Goal: Information Seeking & Learning: Learn about a topic

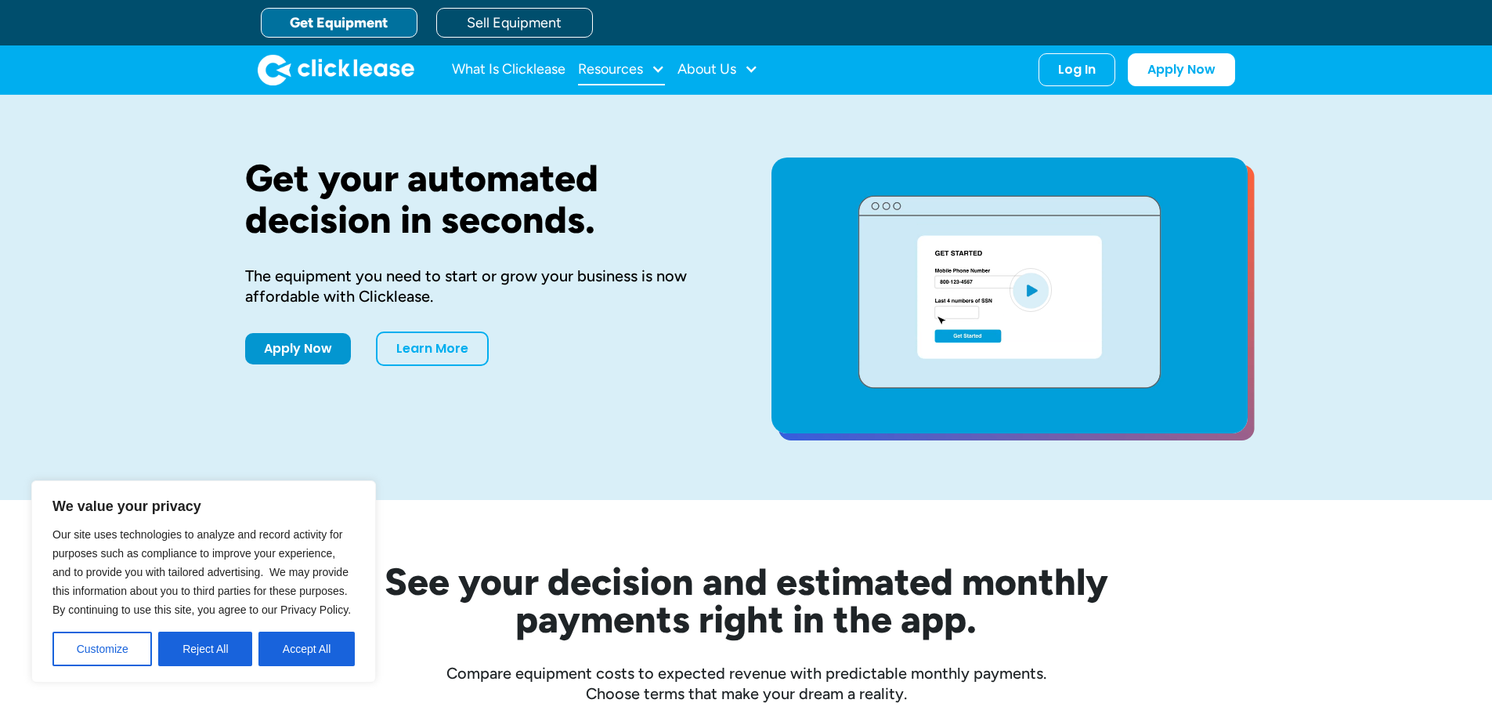
click at [664, 63] on div at bounding box center [658, 69] width 14 height 14
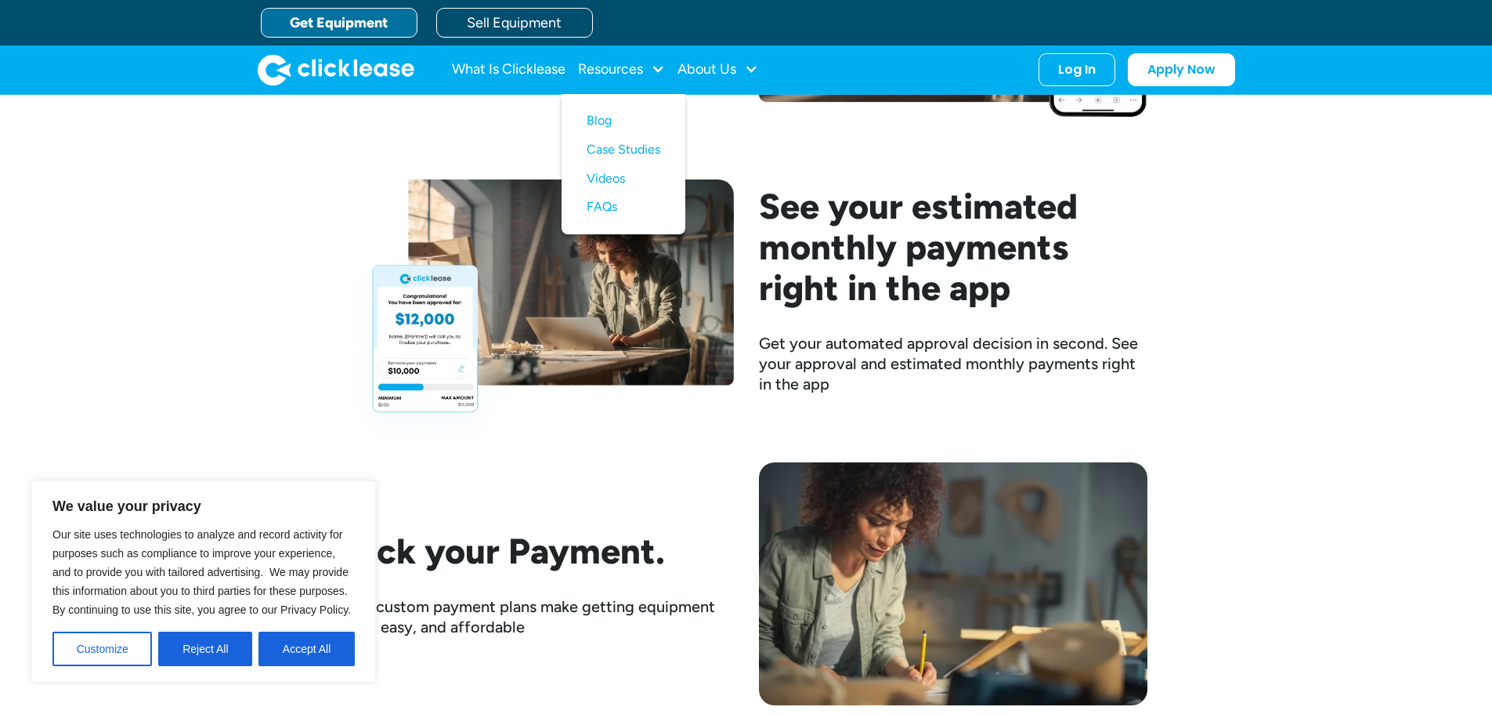
scroll to position [2037, 0]
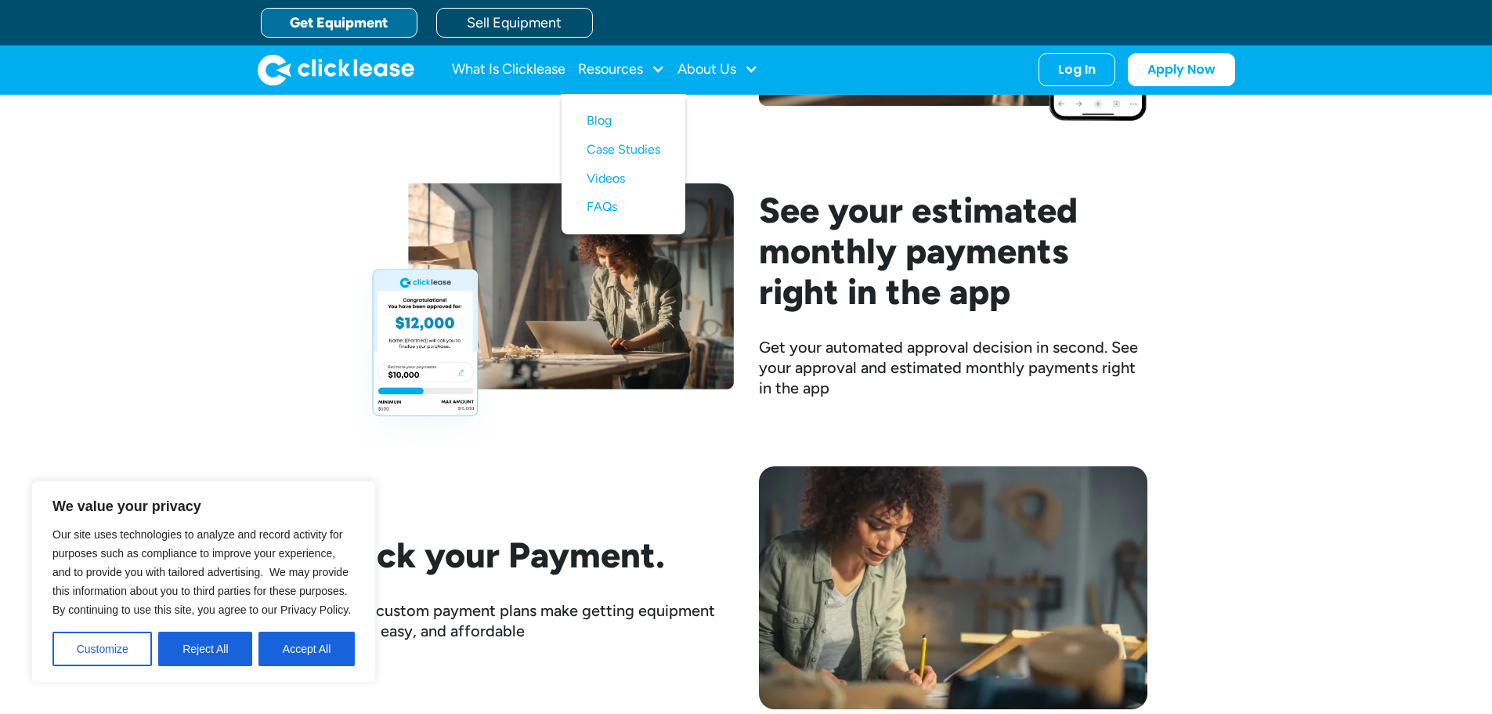
click at [871, 302] on h2 "See your estimated monthly payments right in the app" at bounding box center [953, 251] width 389 height 122
click at [713, 306] on img at bounding box center [539, 319] width 389 height 272
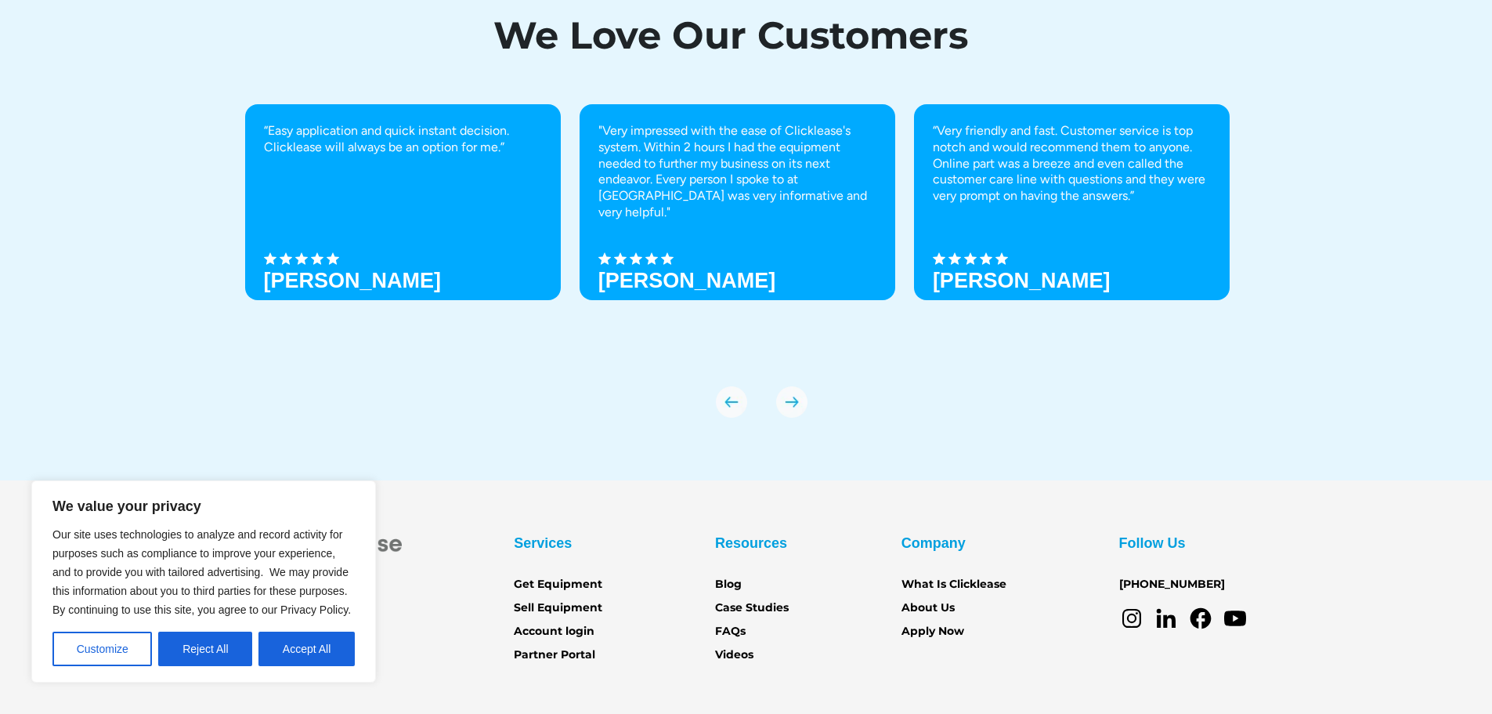
scroll to position [5529, 0]
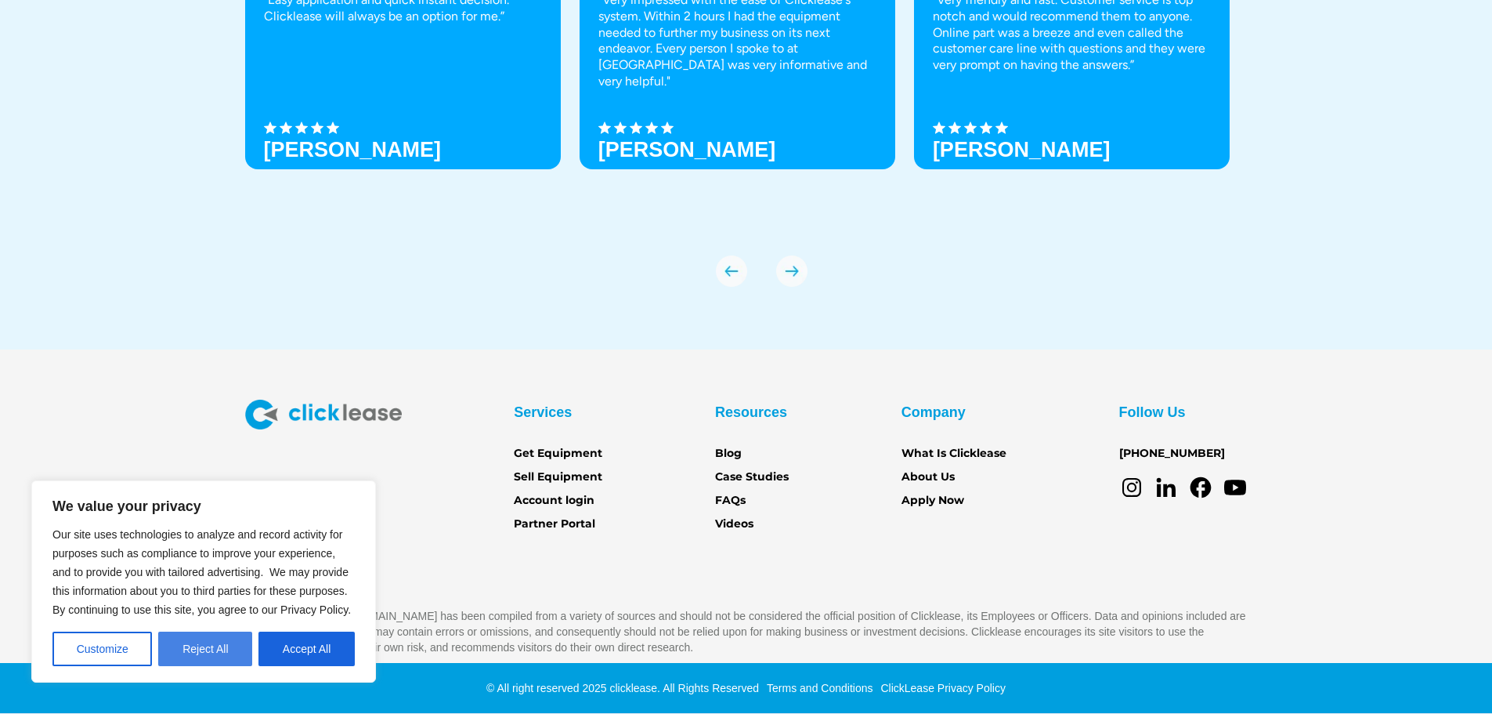
click at [226, 656] on button "Reject All" at bounding box center [205, 648] width 94 height 34
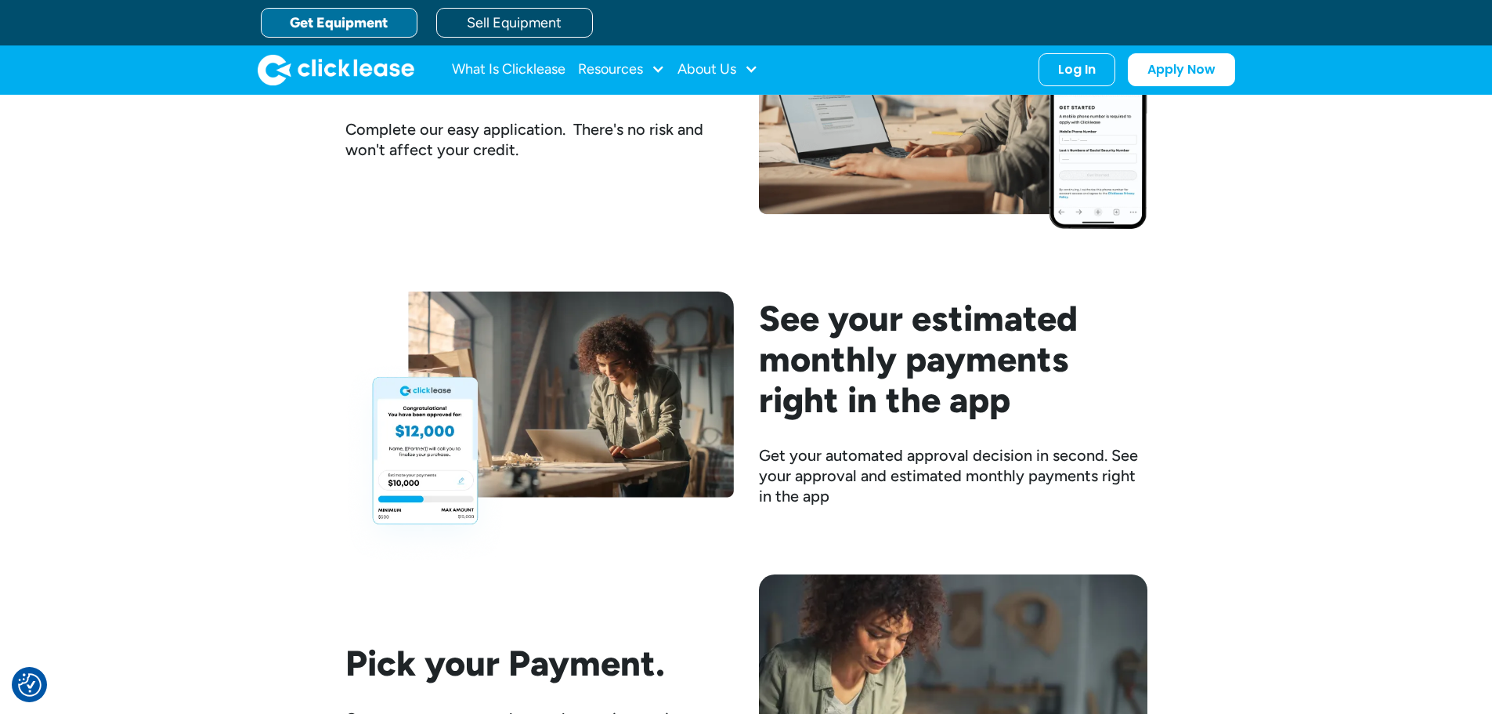
scroll to position [1925, 0]
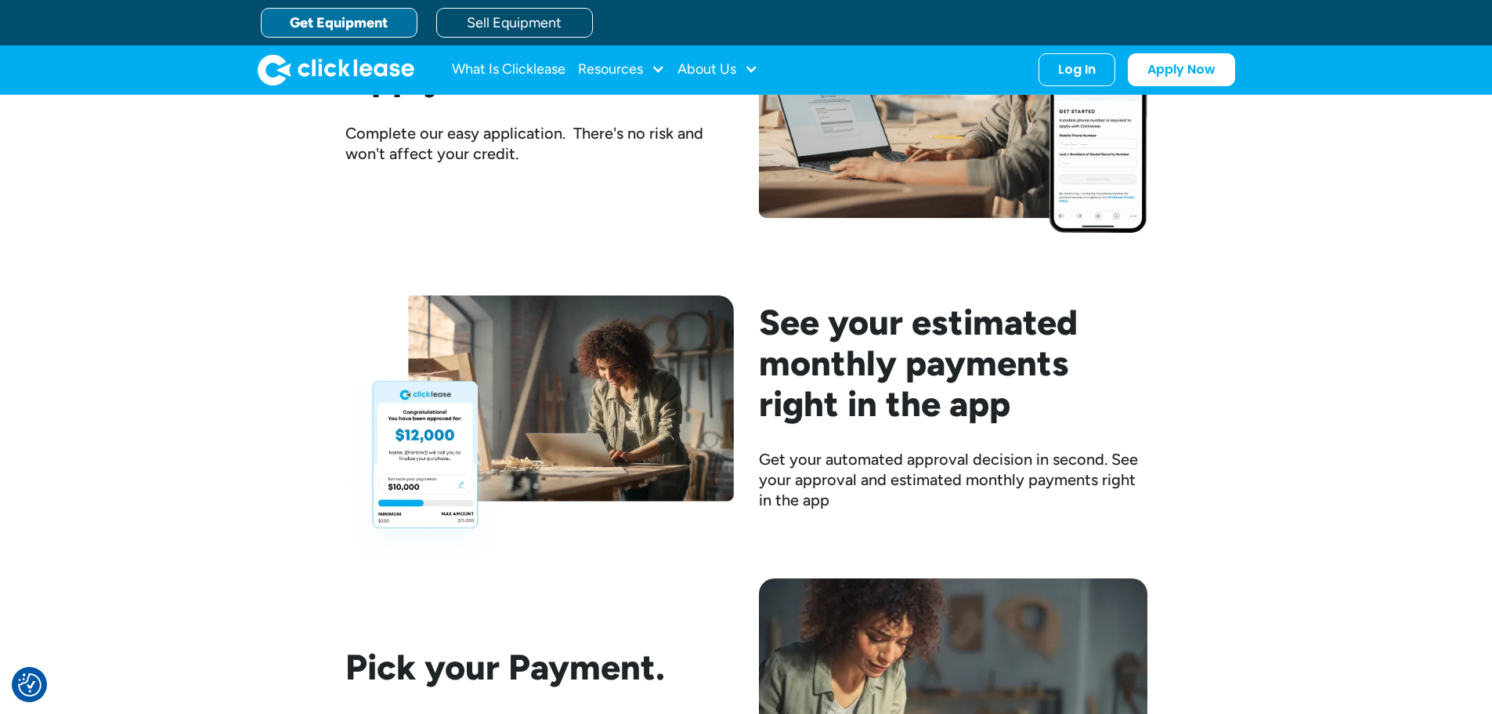
click at [787, 374] on h2 "See your estimated monthly payments right in the app" at bounding box center [953, 363] width 389 height 122
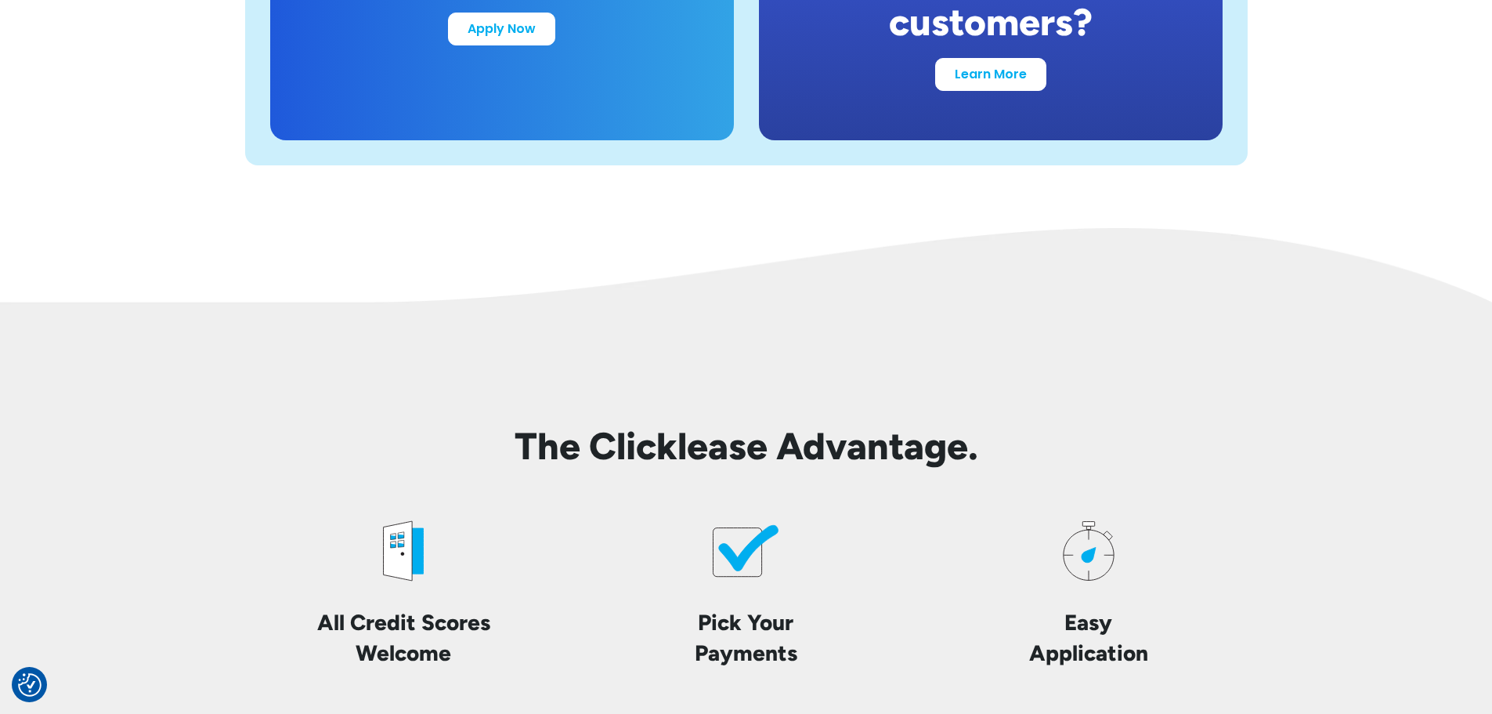
scroll to position [3648, 0]
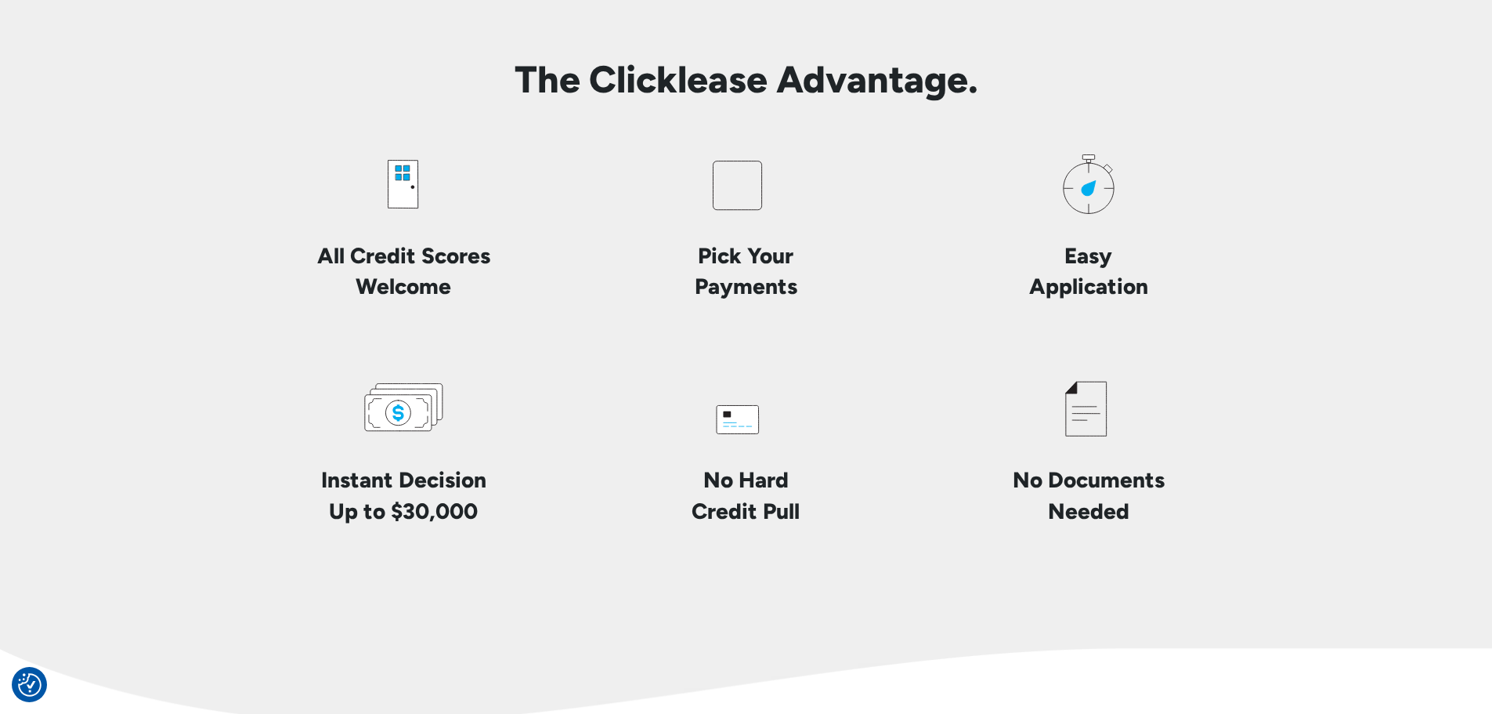
click at [402, 427] on icon at bounding box center [398, 413] width 67 height 36
click at [408, 420] on icon at bounding box center [398, 412] width 25 height 25
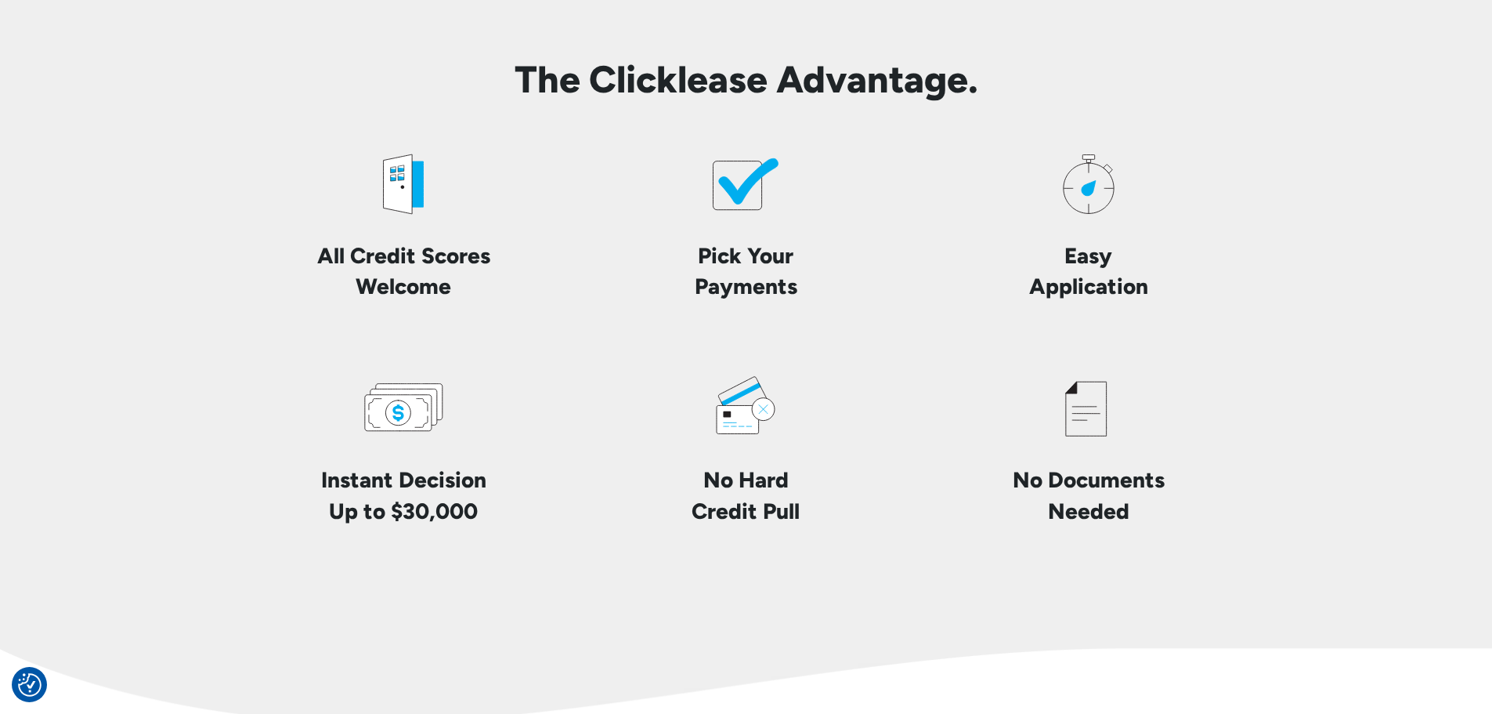
click at [759, 229] on div "Pick Your Payments" at bounding box center [746, 220] width 317 height 161
click at [743, 187] on icon at bounding box center [749, 180] width 60 height 45
click at [1104, 210] on icon at bounding box center [1089, 184] width 88 height 88
click at [1077, 329] on div "All Credit Scores Welcome Pick Your Payments Easy Application Instant Decision …" at bounding box center [746, 333] width 1003 height 386
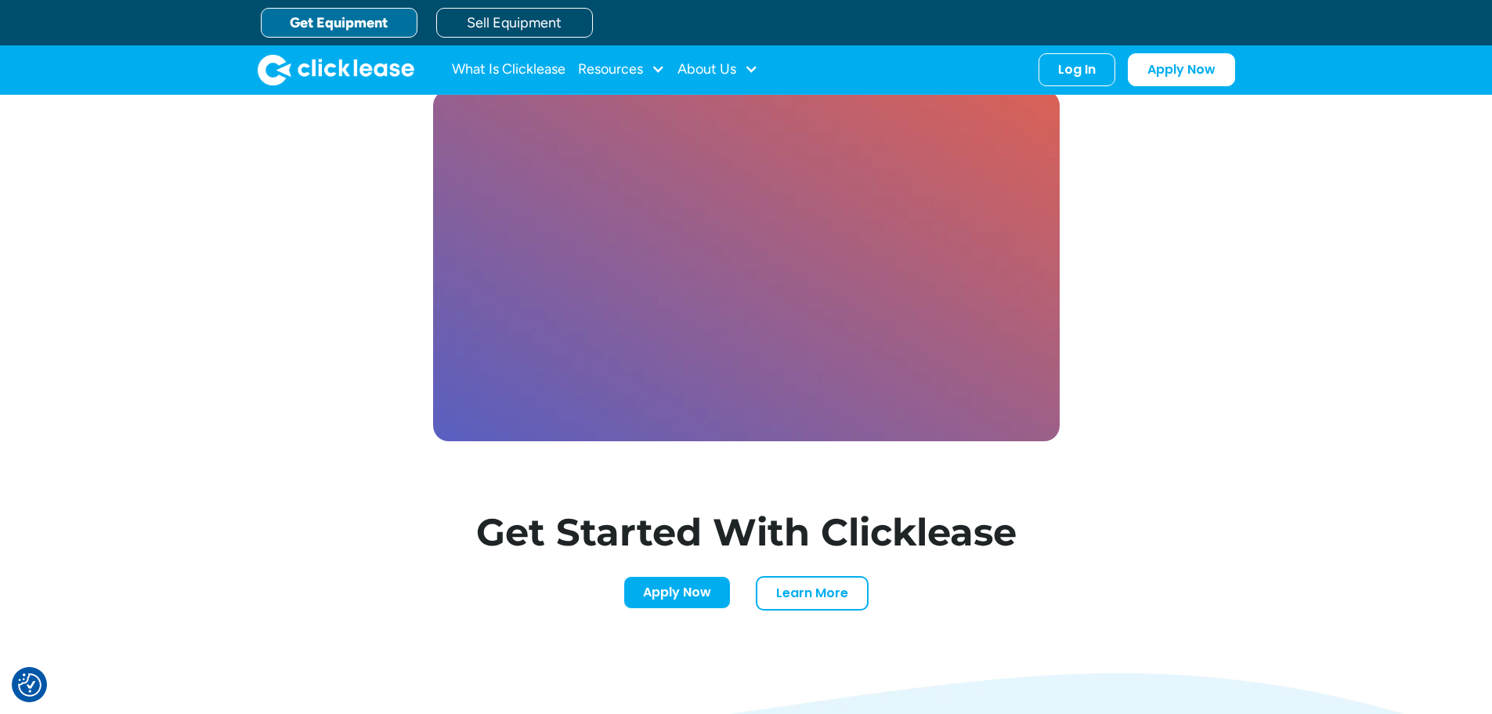
scroll to position [4510, 0]
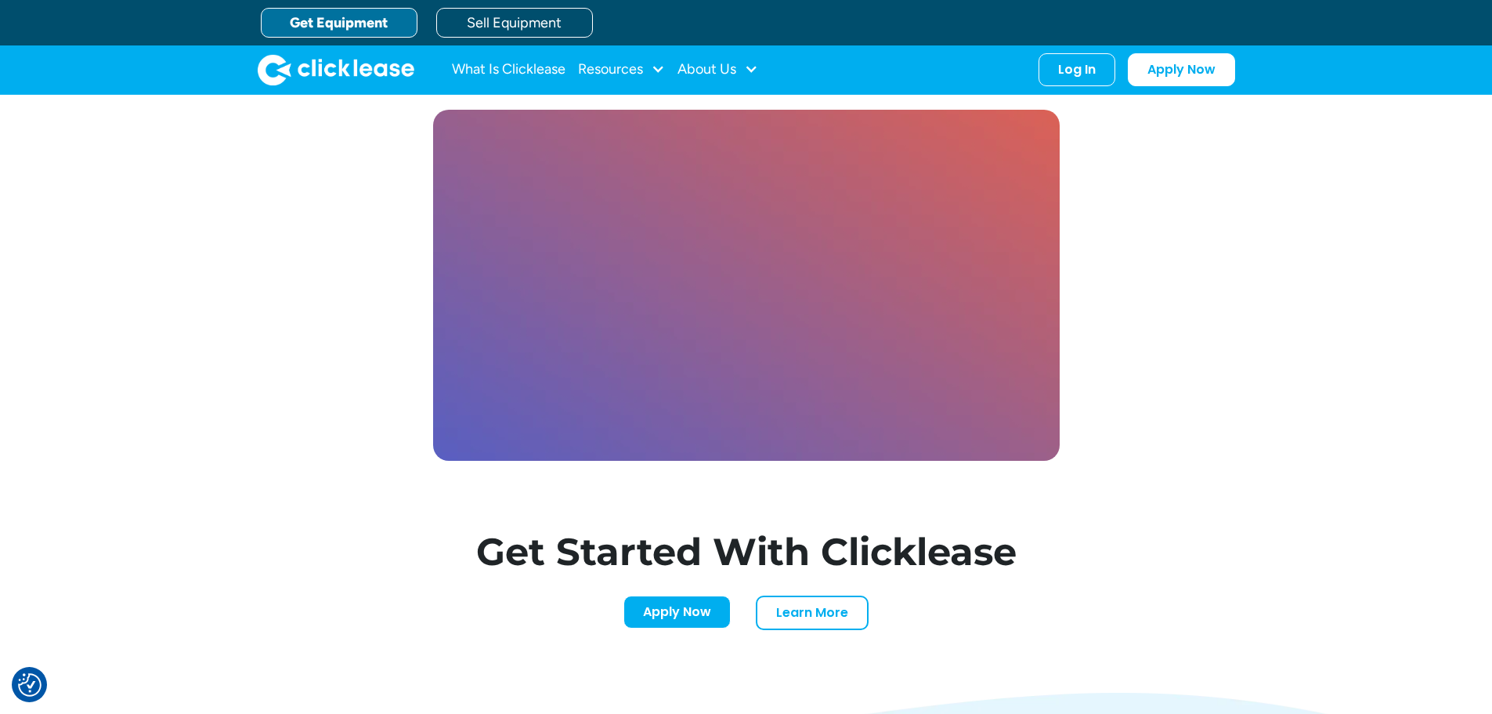
drag, startPoint x: 50, startPoint y: 689, endPoint x: 42, endPoint y: 696, distance: 10.0
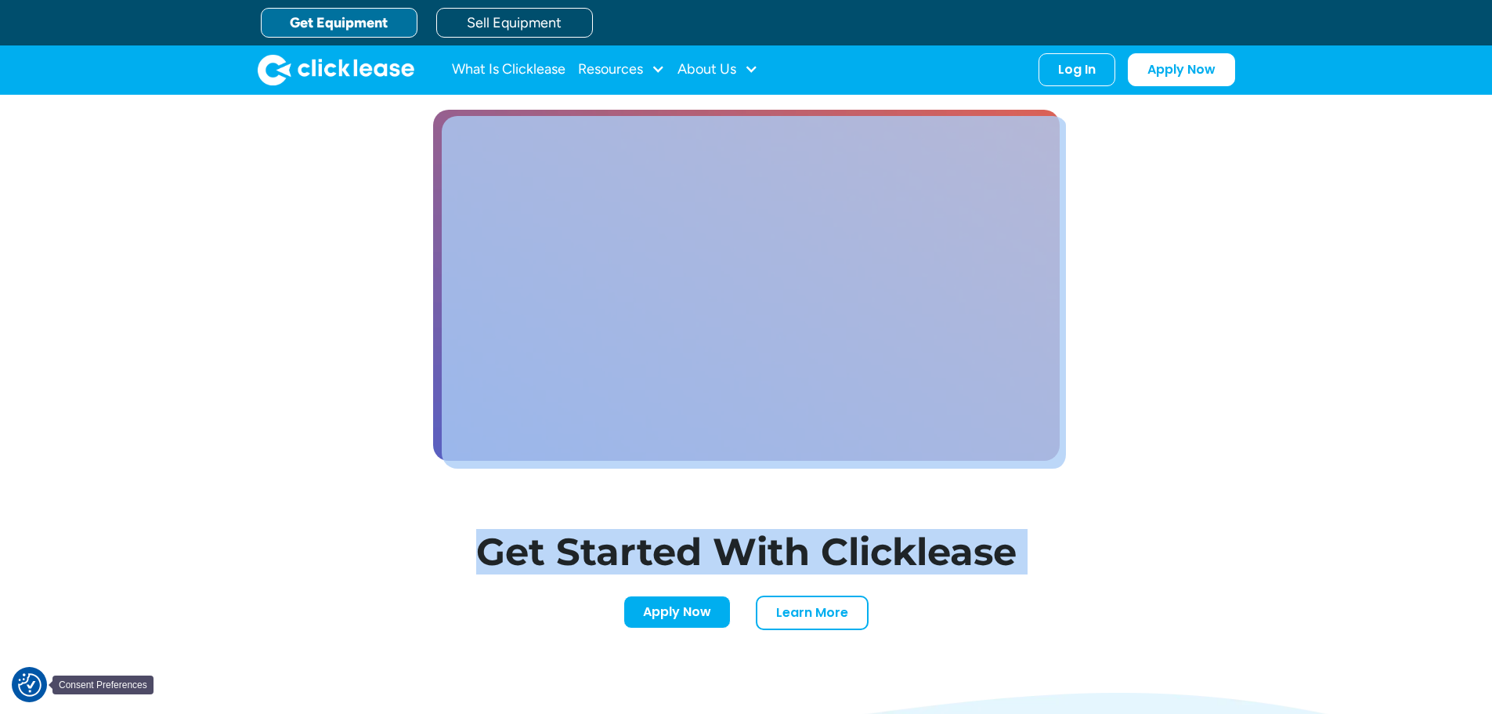
click at [41, 696] on img "Consent Preferences" at bounding box center [30, 685] width 24 height 24
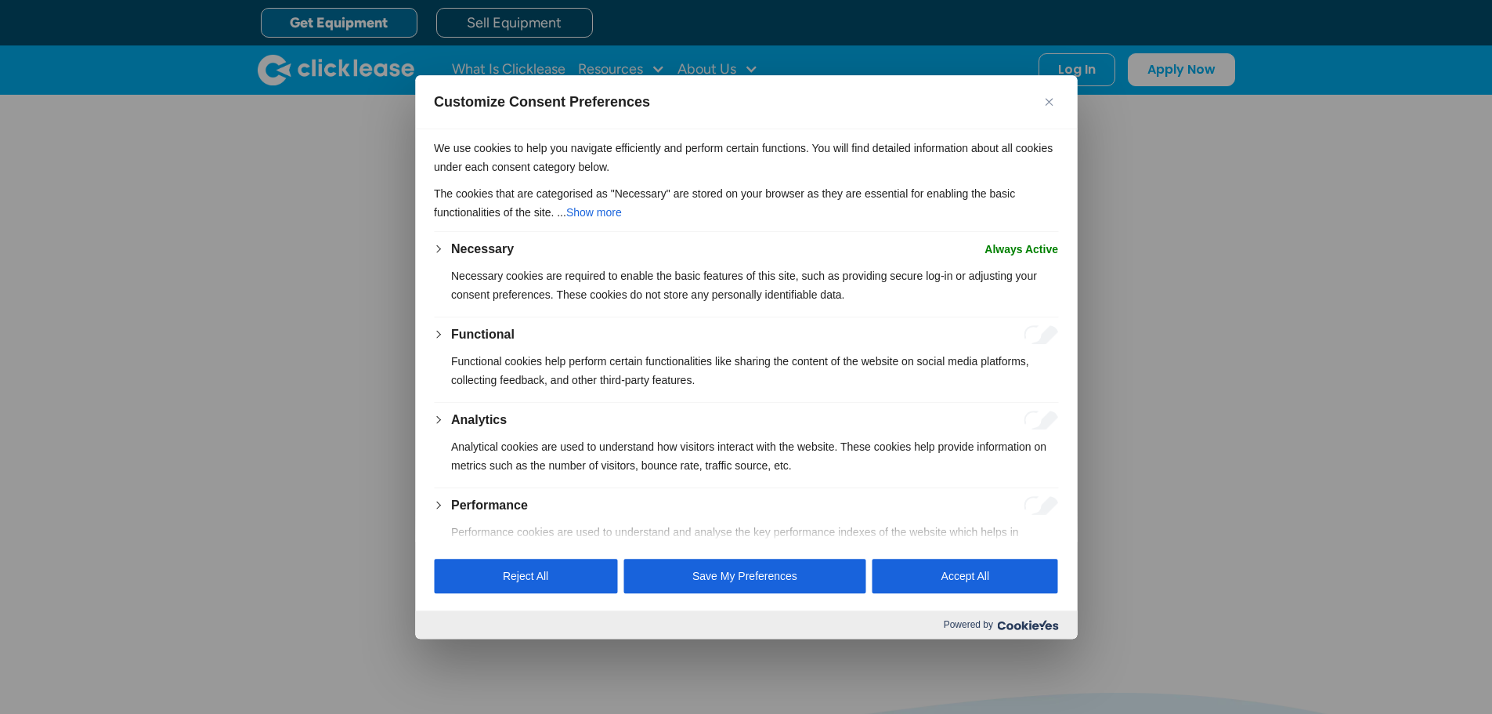
click at [1055, 89] on div "Customize Consent Preferences" at bounding box center [746, 102] width 662 height 54
click at [1048, 104] on img "Close" at bounding box center [1049, 102] width 8 height 8
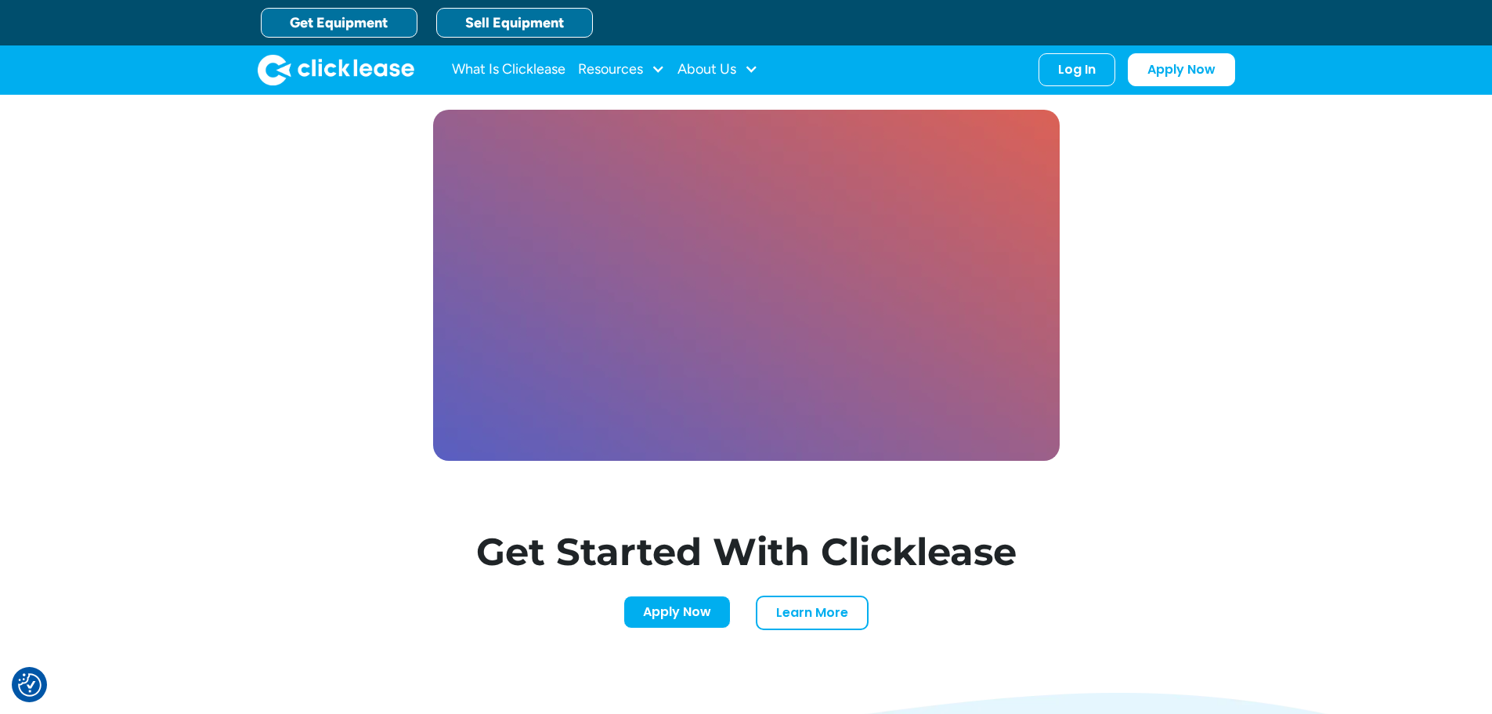
click at [495, 24] on link "Sell Equipment" at bounding box center [514, 23] width 157 height 30
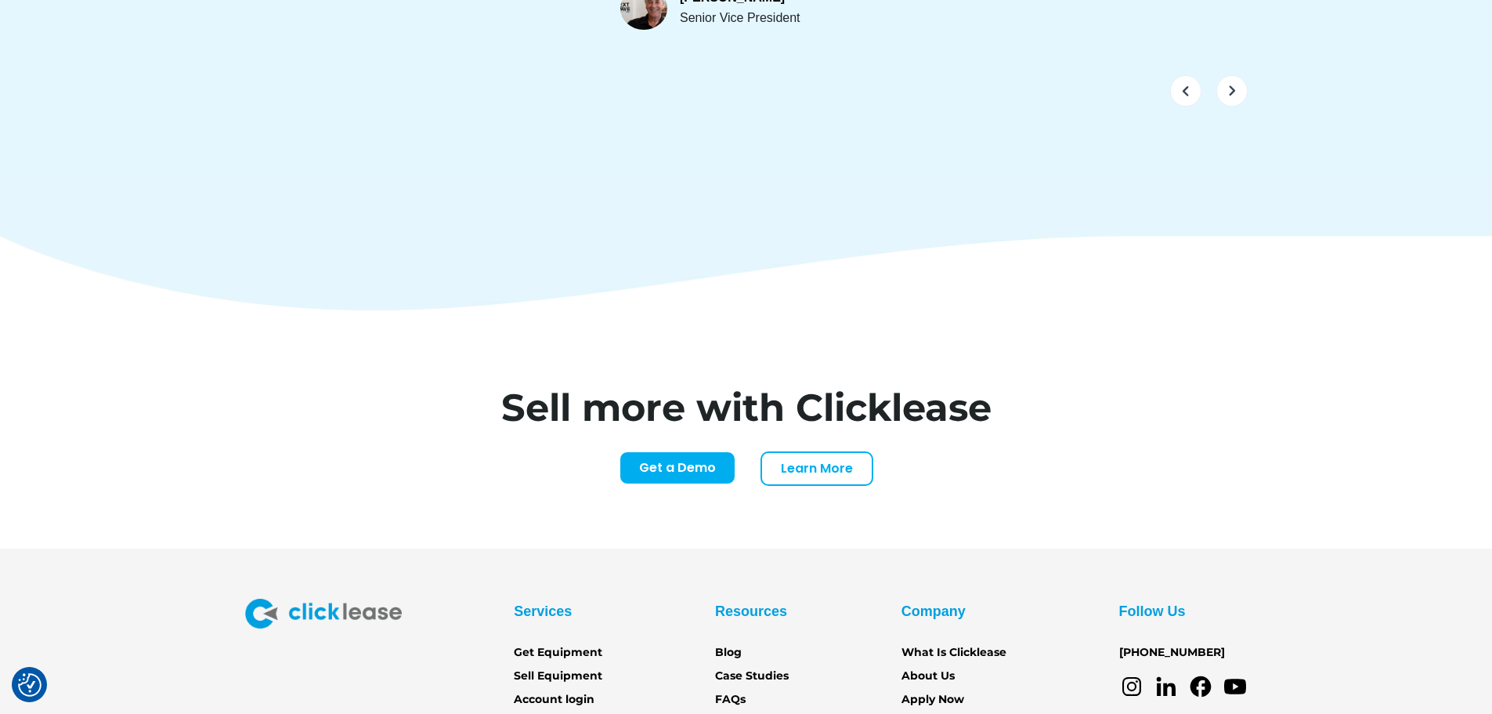
scroll to position [6573, 0]
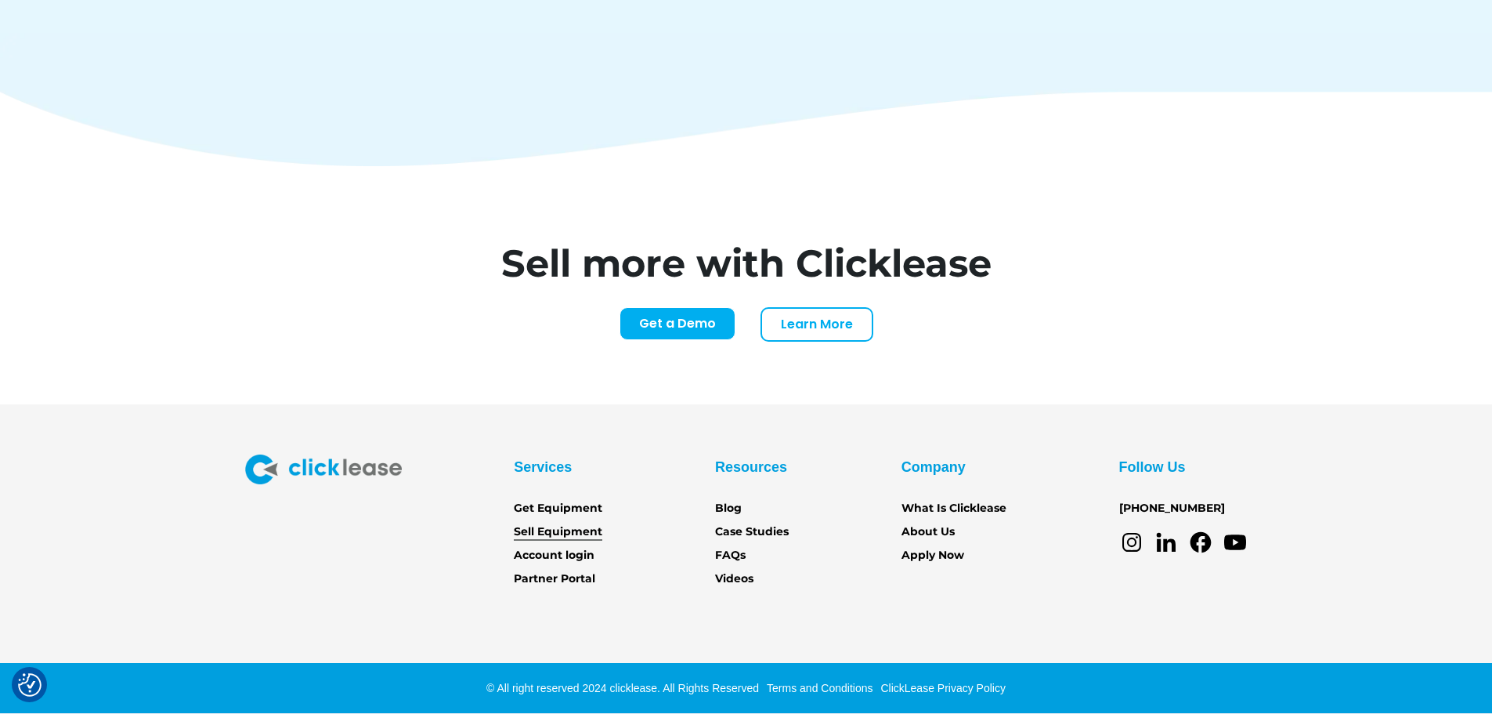
click at [576, 530] on link "Sell Equipment" at bounding box center [558, 531] width 89 height 17
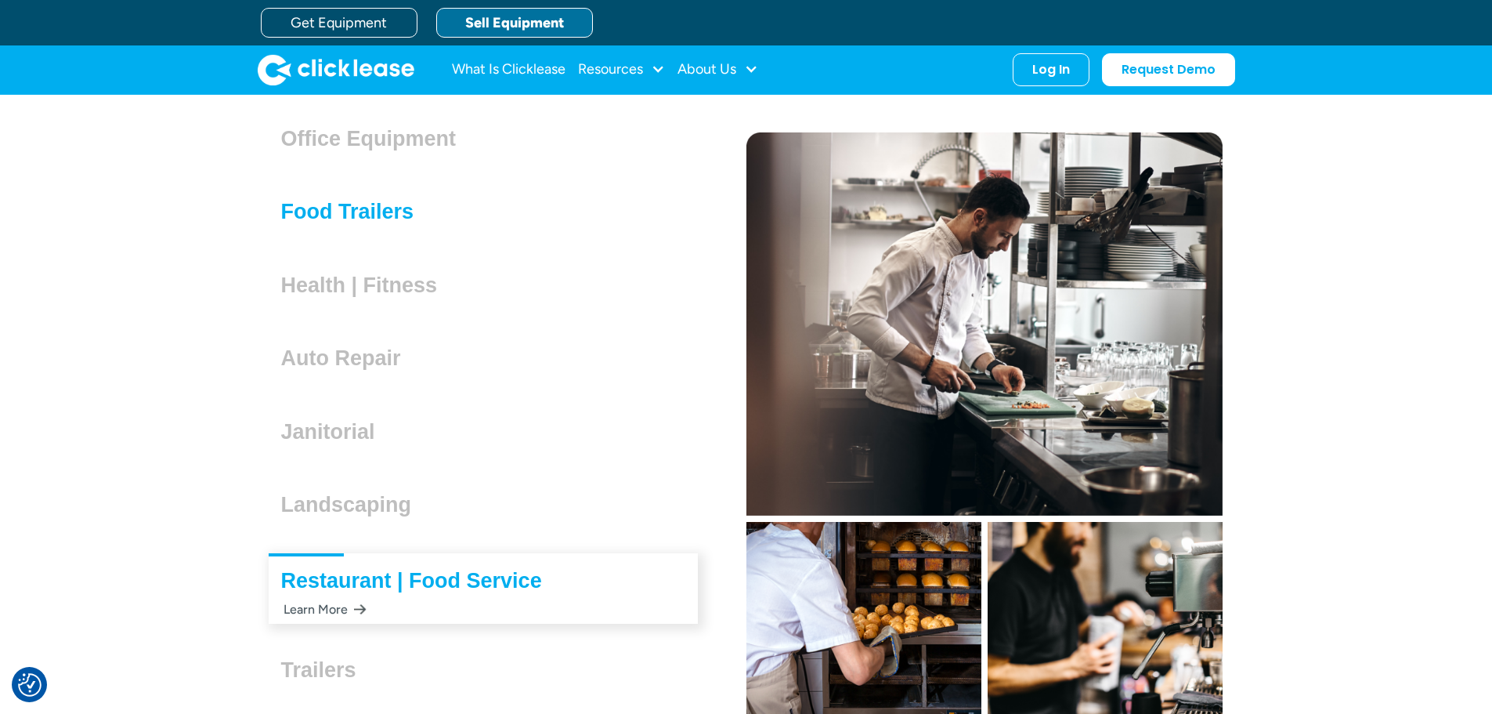
scroll to position [4309, 0]
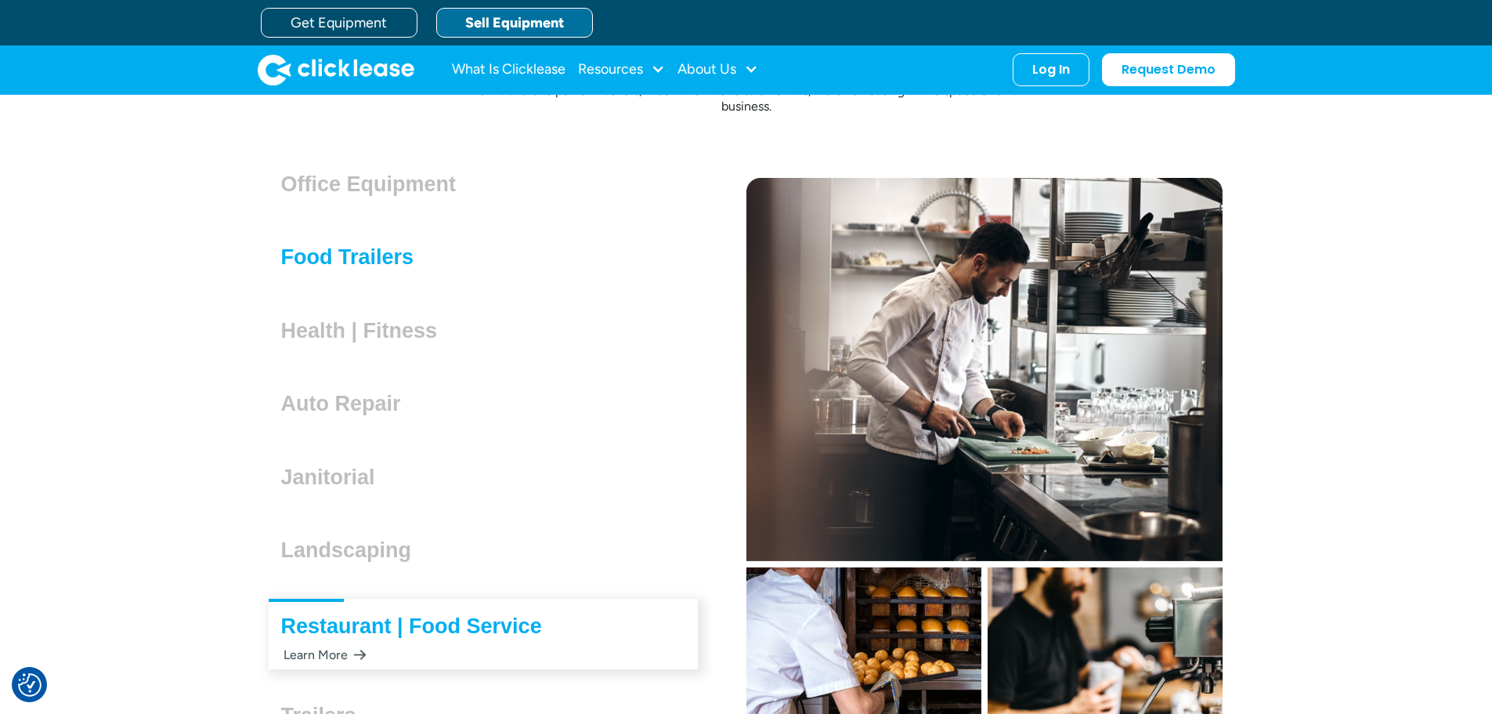
click at [316, 259] on h3 "Food Trailers" at bounding box center [354, 257] width 146 height 24
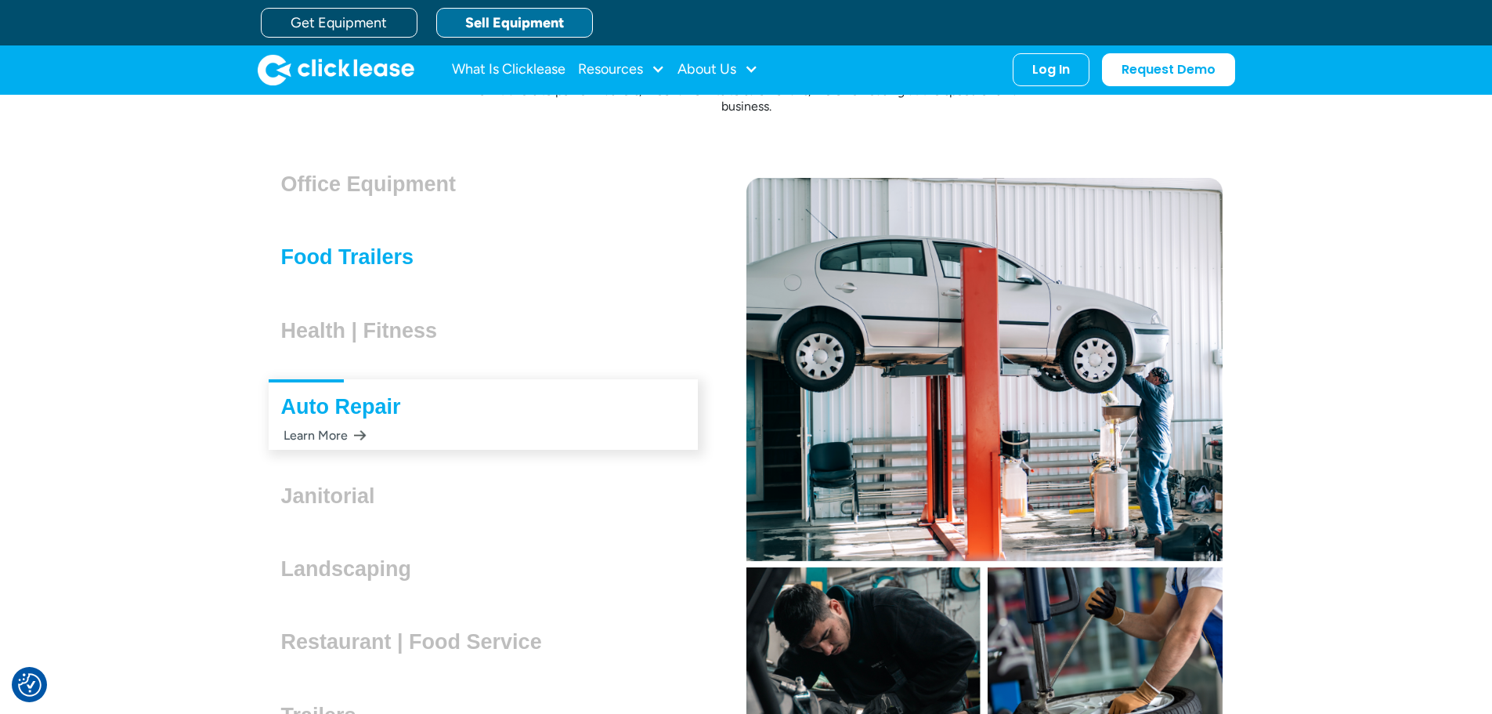
click at [331, 260] on h3 "Food Trailers" at bounding box center [354, 257] width 146 height 24
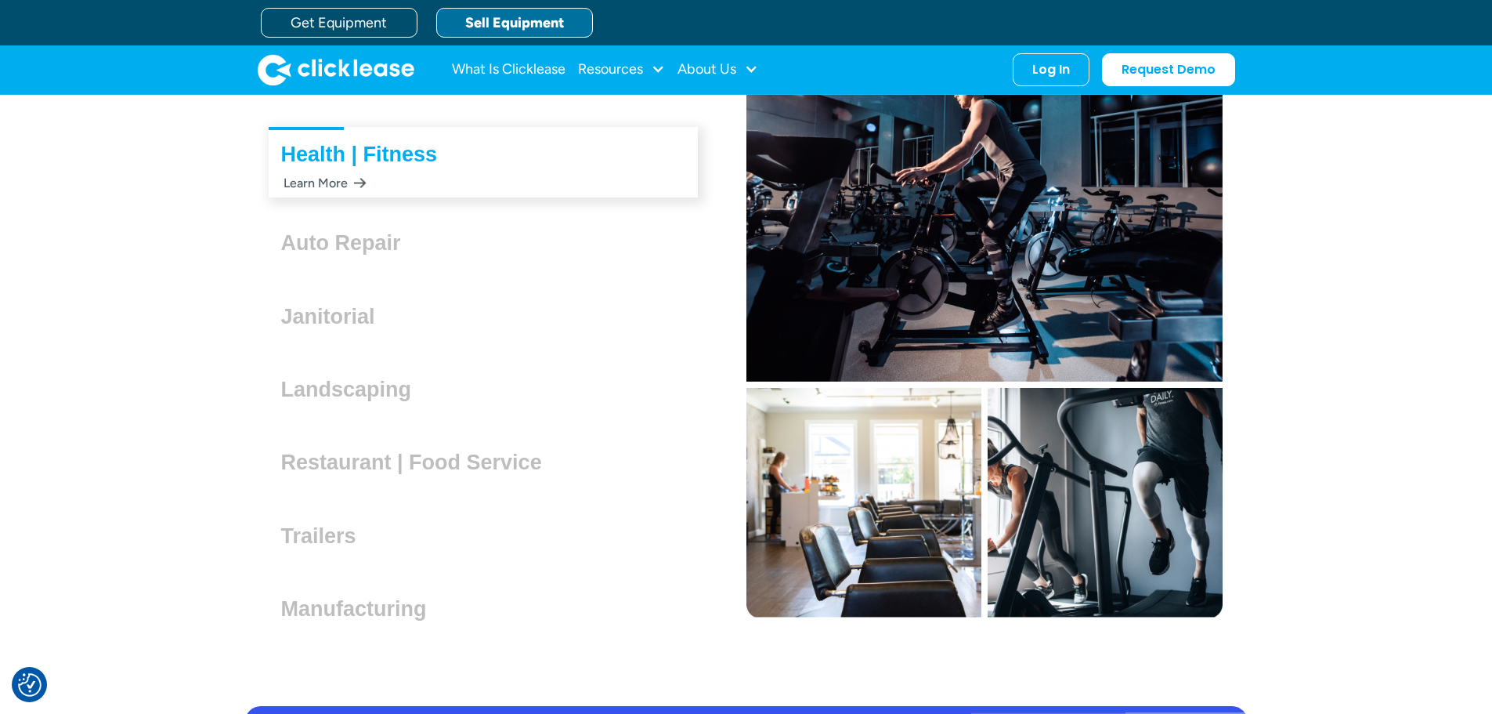
scroll to position [4465, 0]
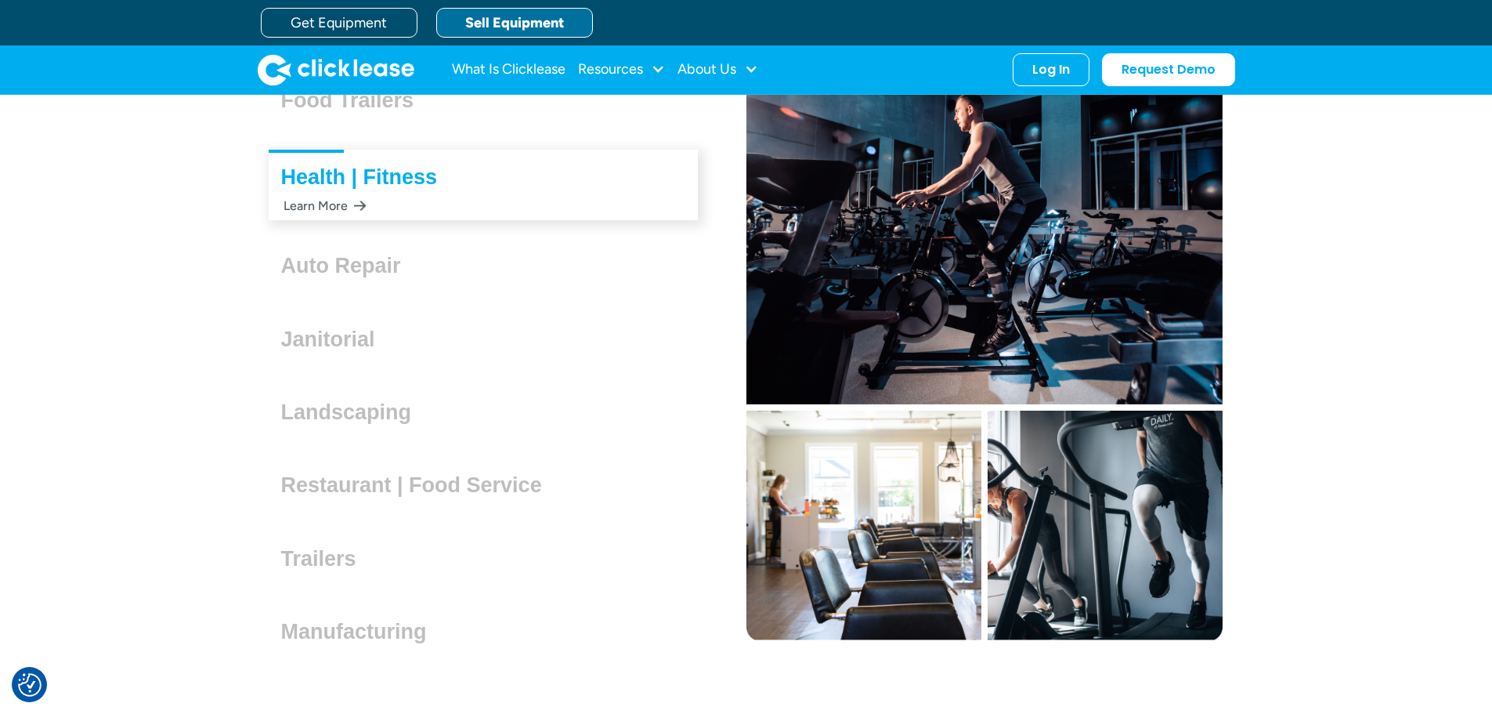
click at [345, 204] on div "Learn More" at bounding box center [323, 205] width 85 height 31
